Goal: Task Accomplishment & Management: Complete application form

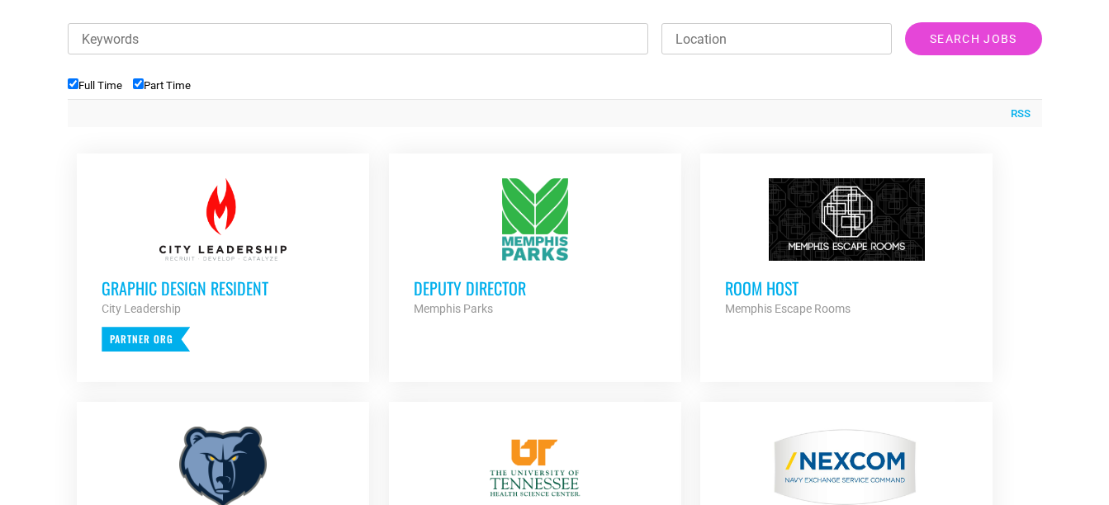
scroll to position [612, 0]
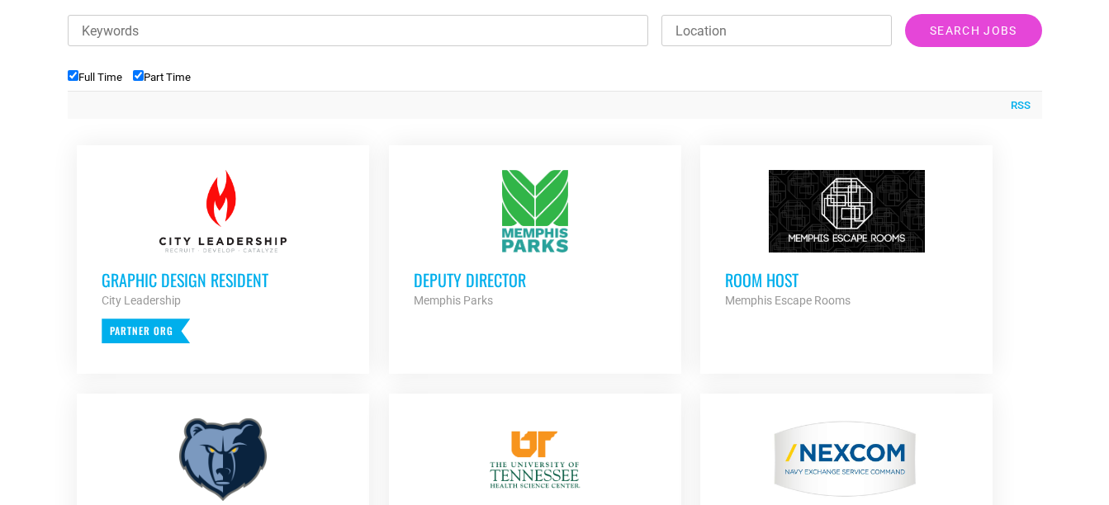
click at [252, 286] on h3 "Graphic Design Resident" at bounding box center [223, 279] width 243 height 21
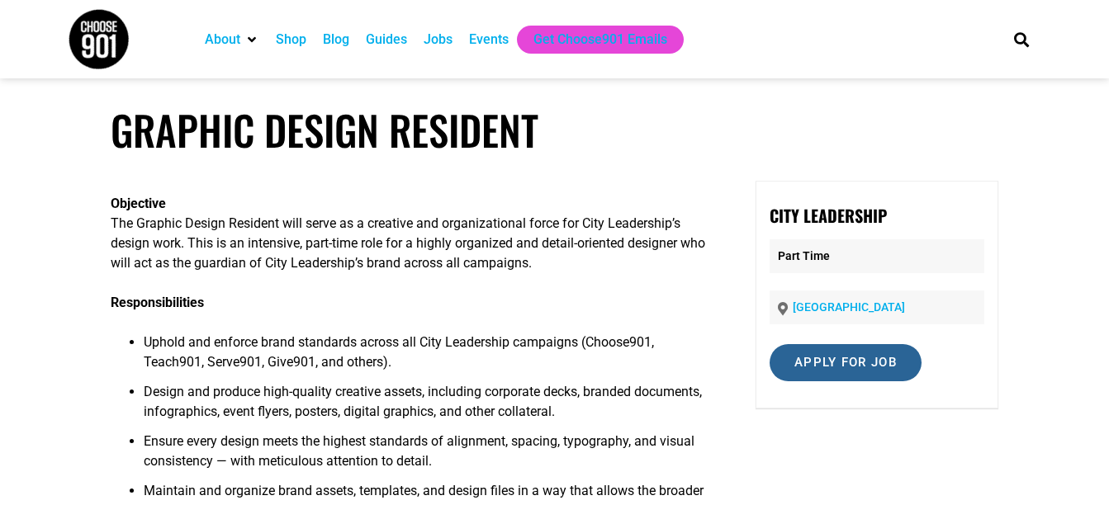
click at [859, 372] on input "Apply for job" at bounding box center [846, 362] width 152 height 37
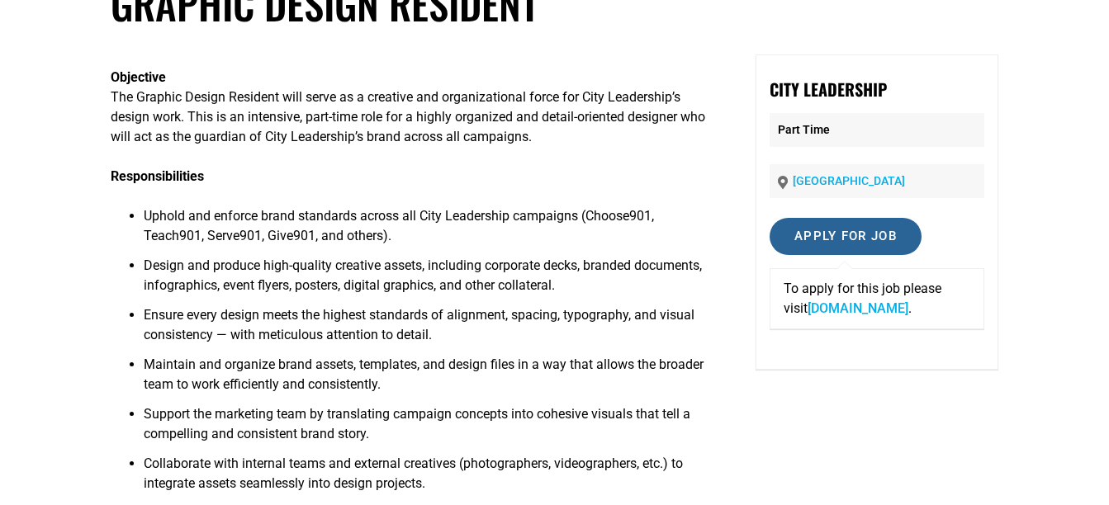
scroll to position [125, 0]
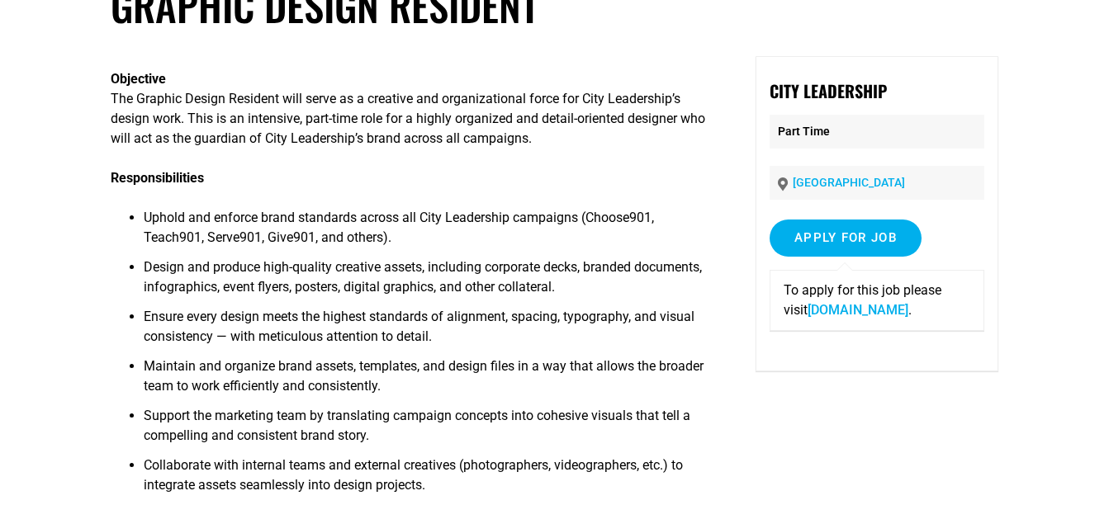
click at [567, 310] on span "Ensure every design meets the highest standards of alignment, spacing, typograp…" at bounding box center [419, 327] width 551 height 36
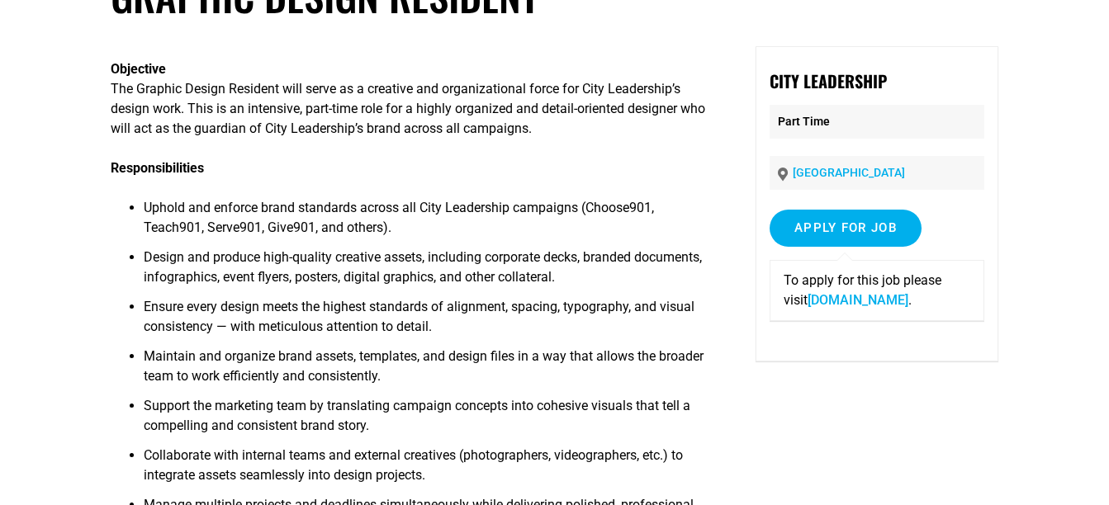
scroll to position [0, 0]
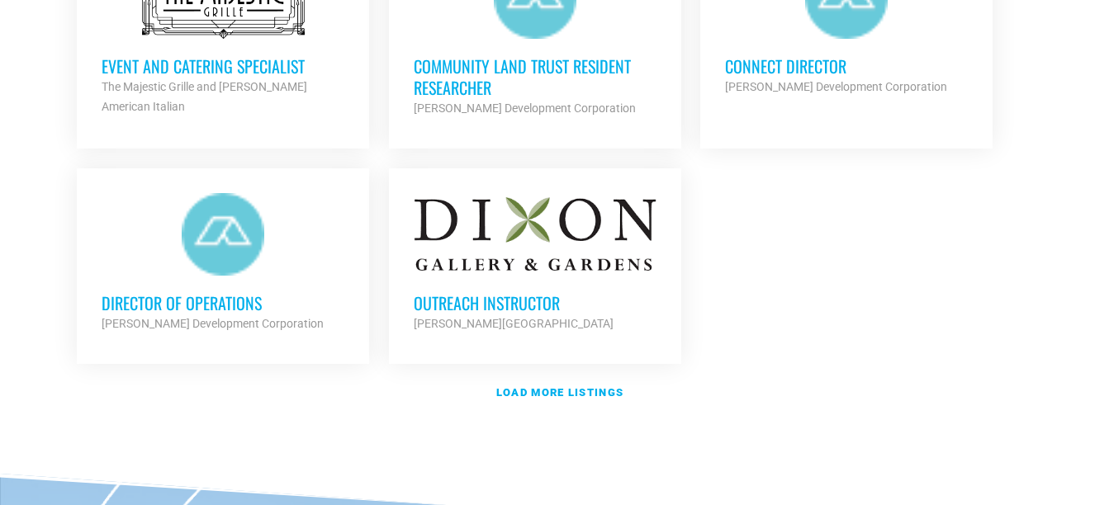
scroll to position [2021, 0]
click at [555, 392] on link "Load more listings" at bounding box center [555, 392] width 974 height 38
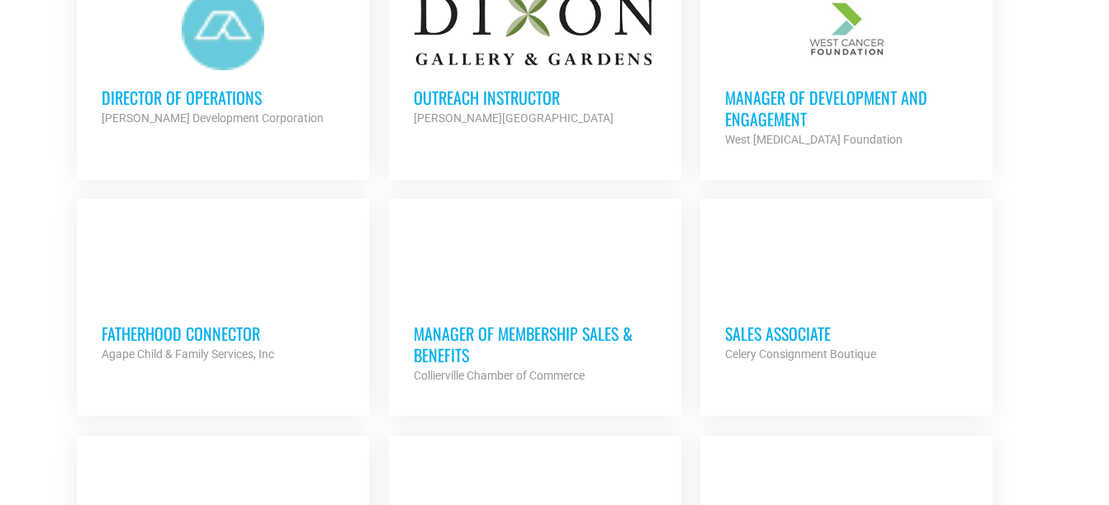
scroll to position [2227, 0]
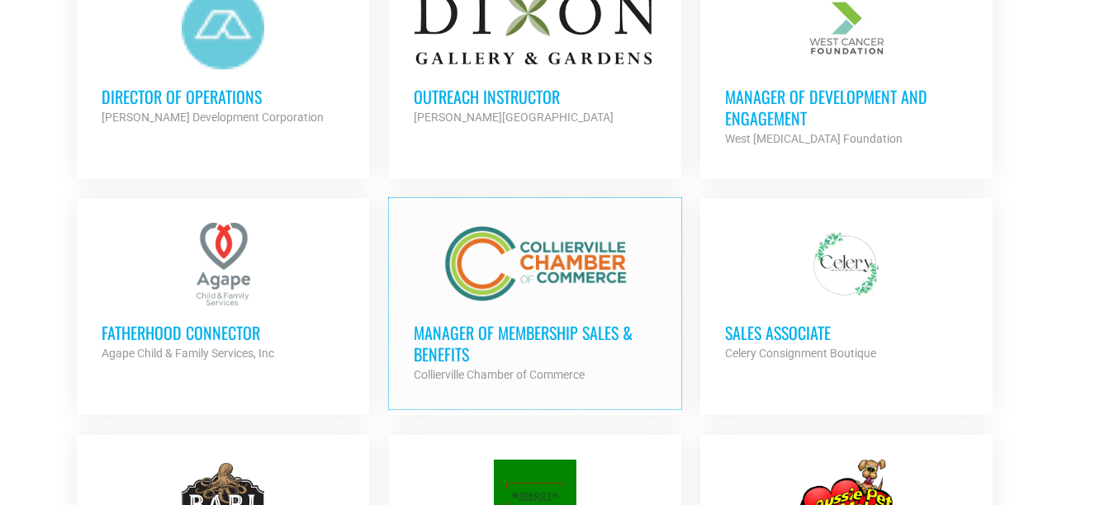
click at [555, 392] on link "Manager of Membership Sales & Benefits Collierville Chamber of Commerce Partner…" at bounding box center [535, 303] width 292 height 211
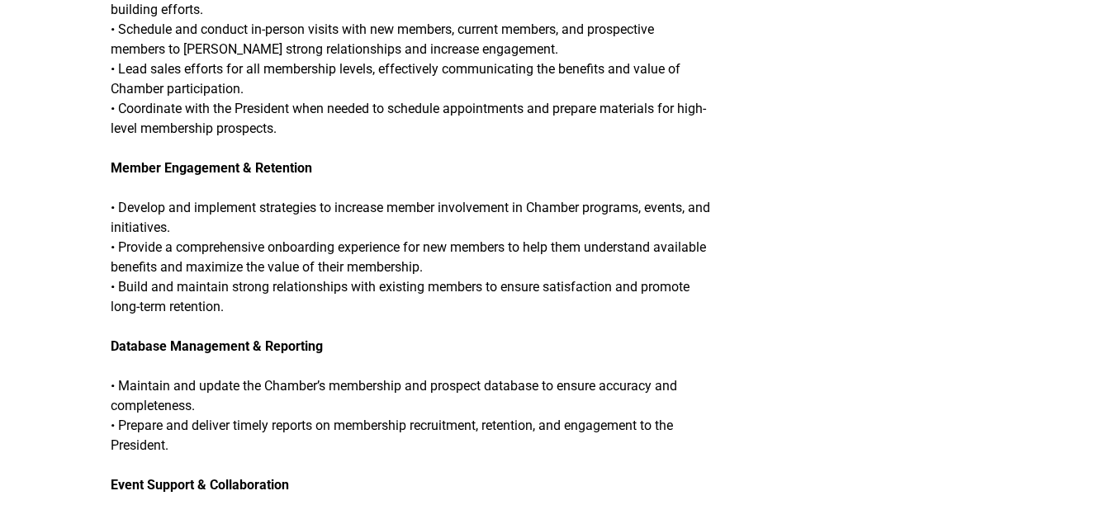
scroll to position [778, 0]
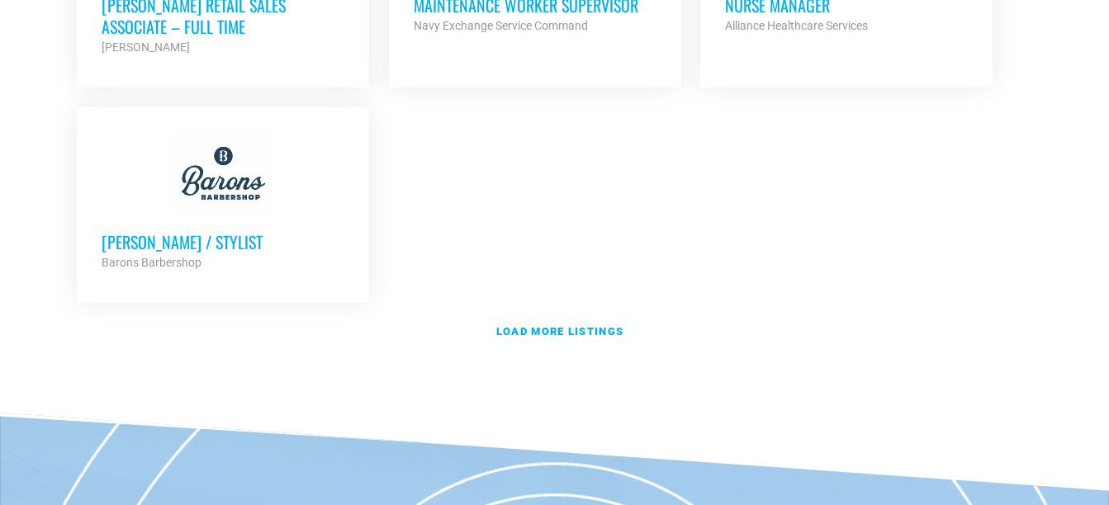
scroll to position [3759, 0]
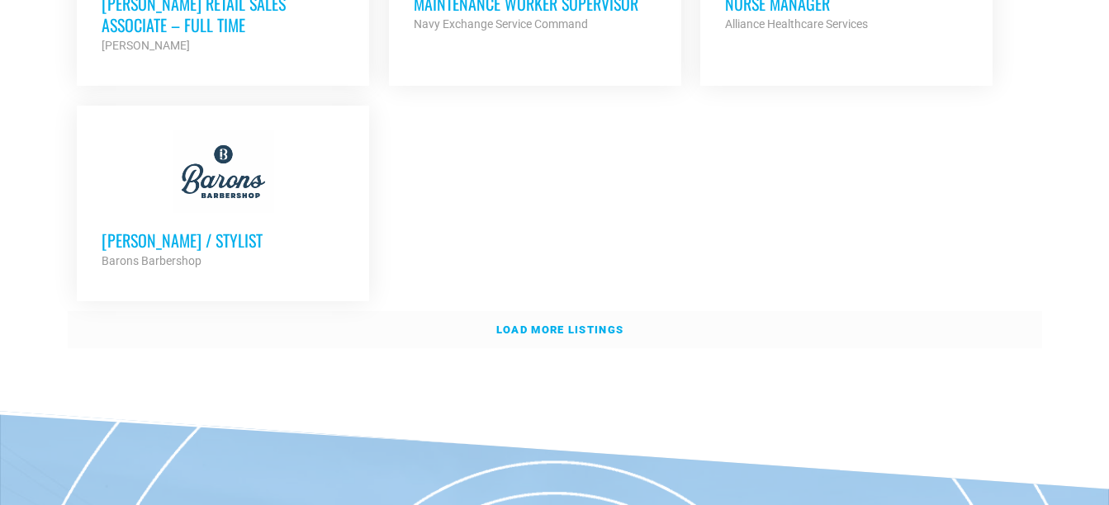
click at [542, 324] on strong "Load more listings" at bounding box center [559, 330] width 127 height 12
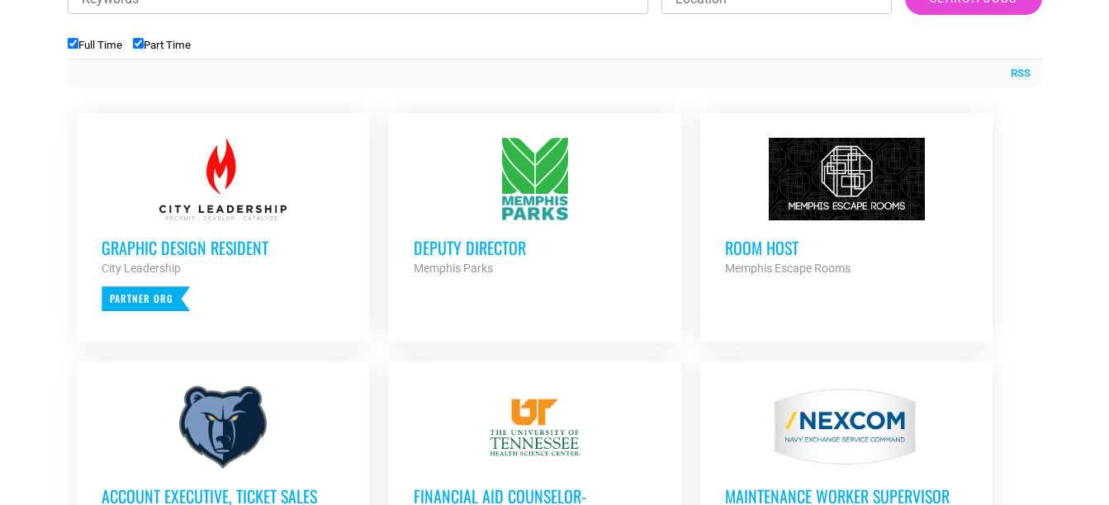
scroll to position [647, 0]
